Goal: Task Accomplishment & Management: Use online tool/utility

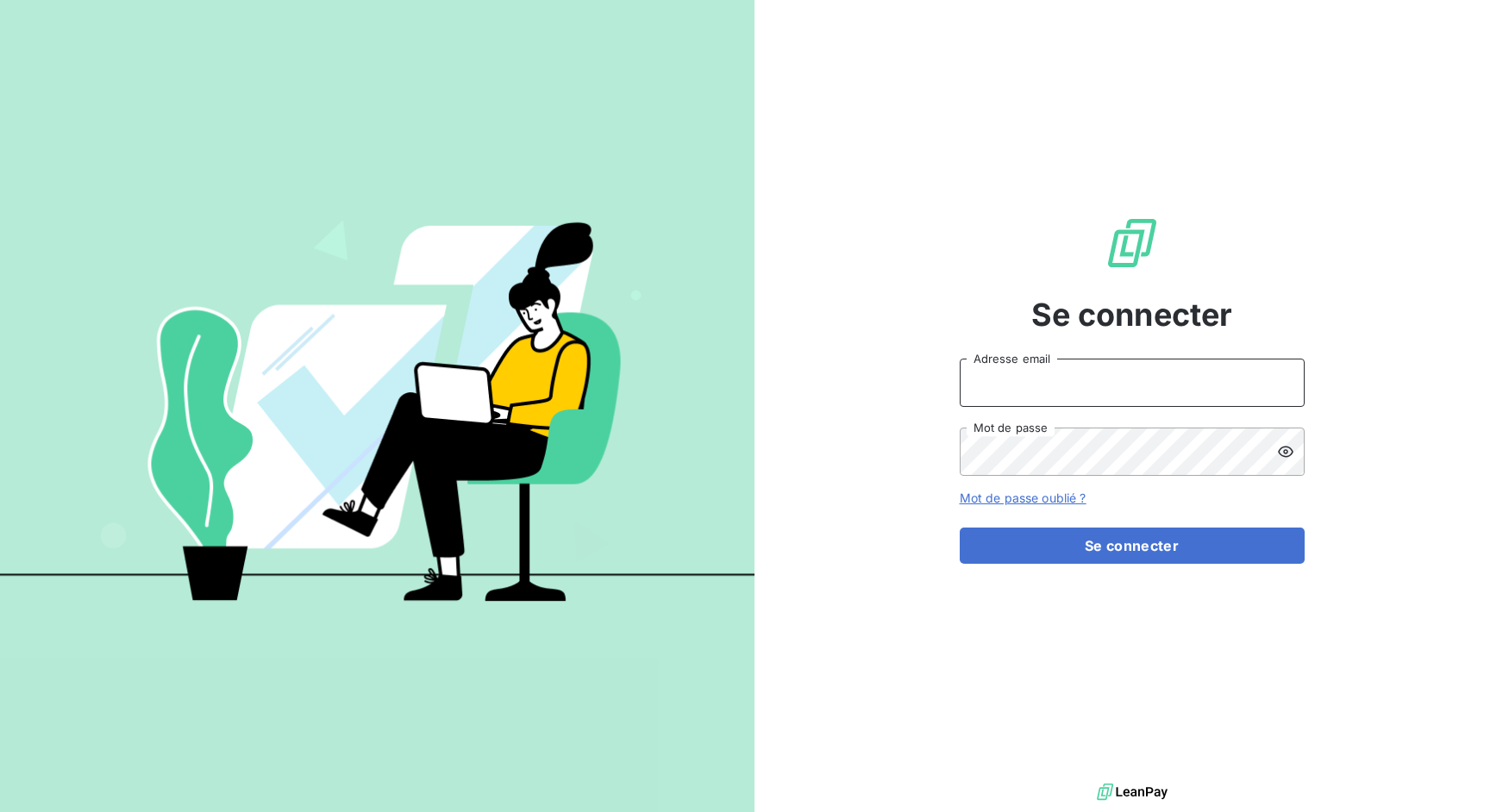
drag, startPoint x: 1072, startPoint y: 385, endPoint x: 1072, endPoint y: 403, distance: 18.0
click at [1072, 385] on input "Adresse email" at bounding box center [1132, 382] width 345 height 49
drag, startPoint x: 1022, startPoint y: 383, endPoint x: 1072, endPoint y: 379, distance: 50.2
click at [1072, 378] on input "admin@3dcelo" at bounding box center [1132, 382] width 345 height 49
type input "admin@sonatelmobile"
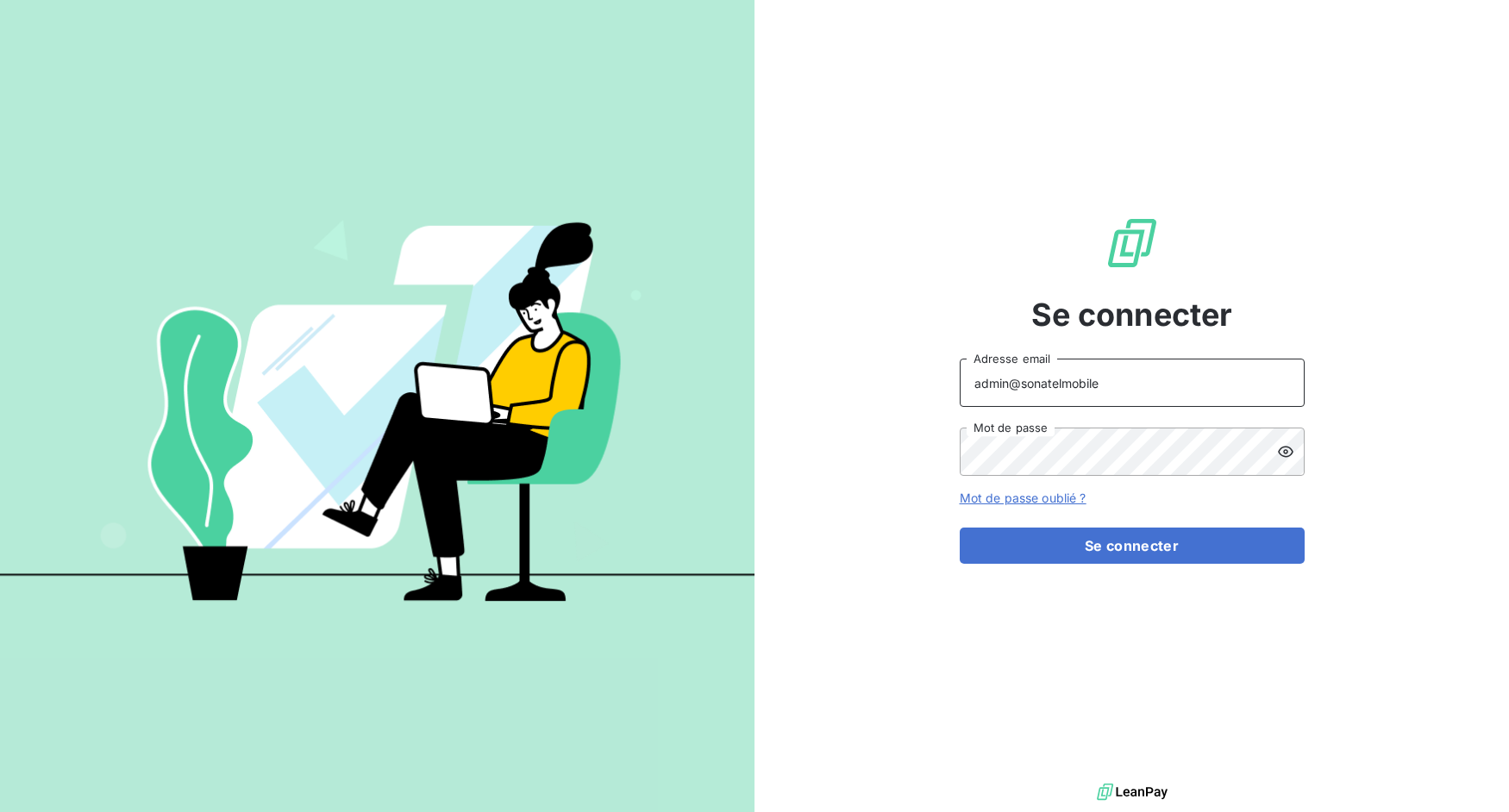
click at [959, 527] on button "Se connecter" at bounding box center [1132, 545] width 345 height 36
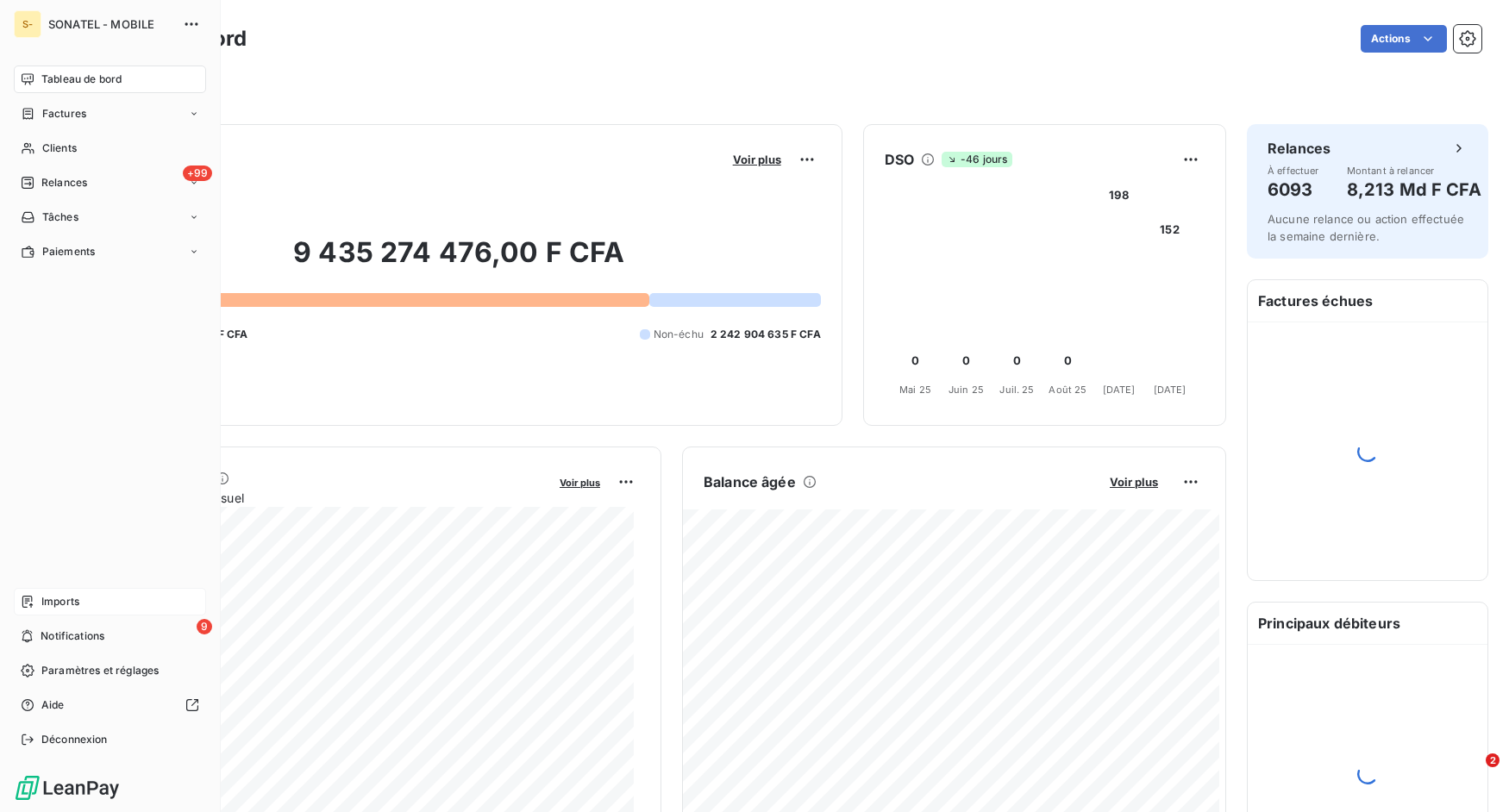
click at [32, 599] on icon at bounding box center [28, 602] width 13 height 13
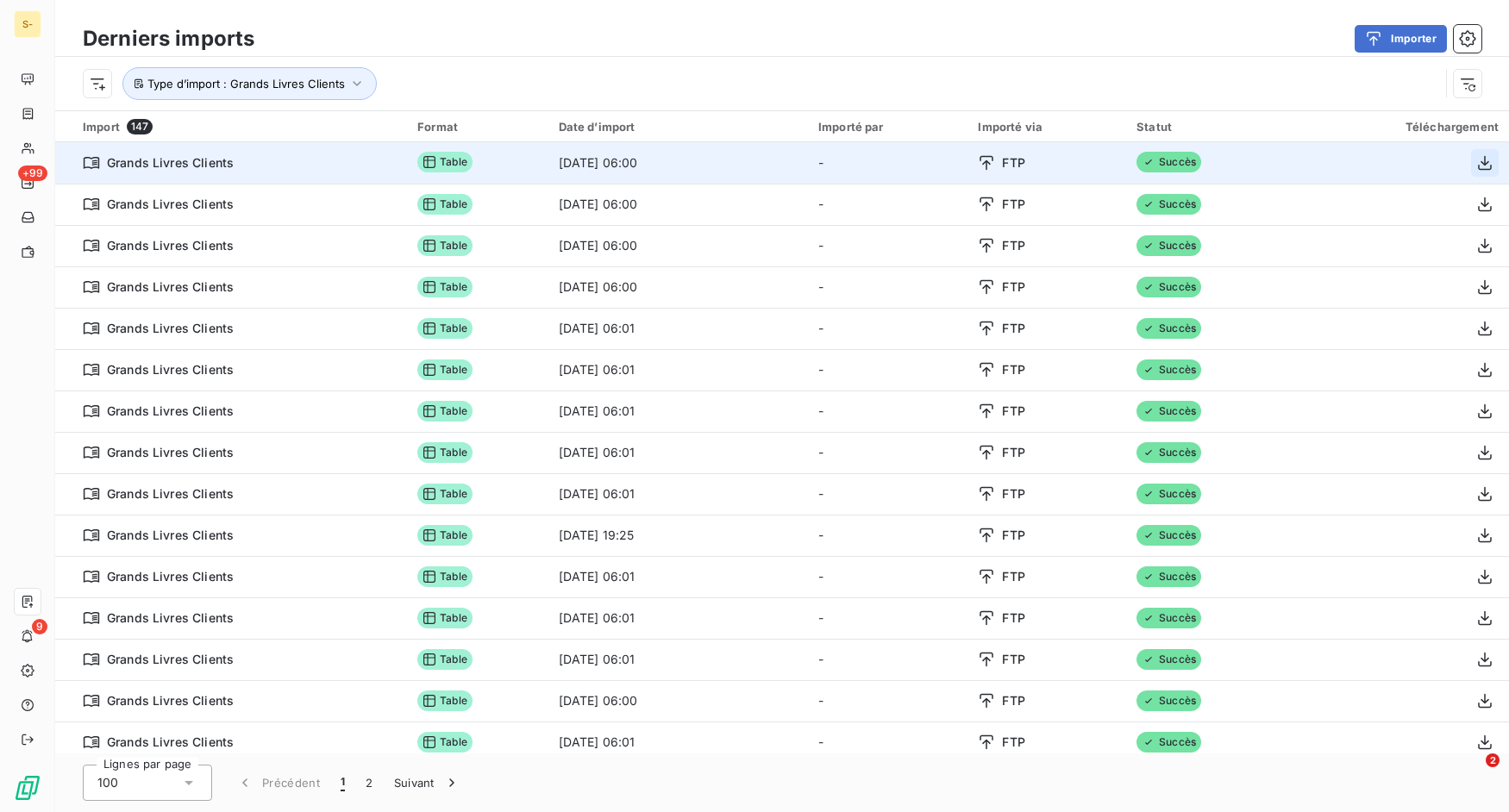
click at [1477, 163] on icon "button" at bounding box center [1485, 163] width 17 height 17
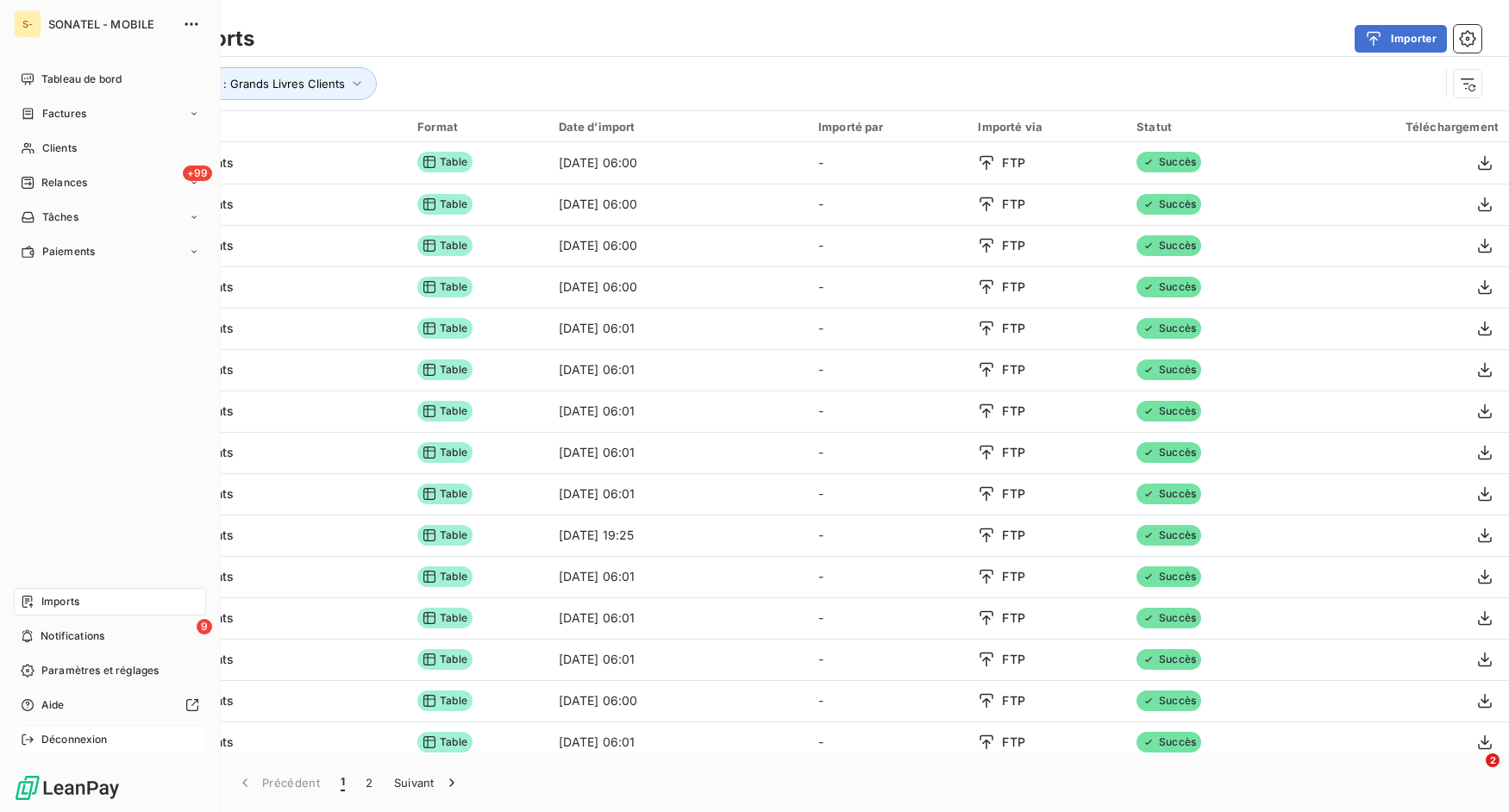
click at [41, 737] on span "Déconnexion" at bounding box center [74, 739] width 66 height 15
